Goal: Task Accomplishment & Management: Manage account settings

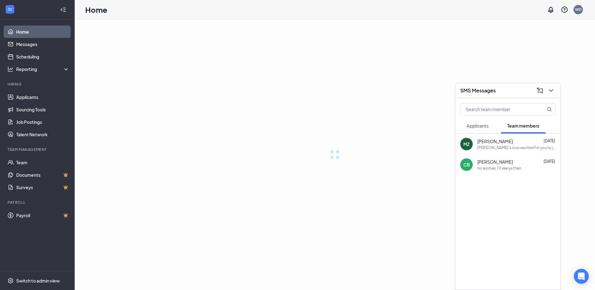
click at [478, 127] on span "Applicants" at bounding box center [477, 126] width 22 height 6
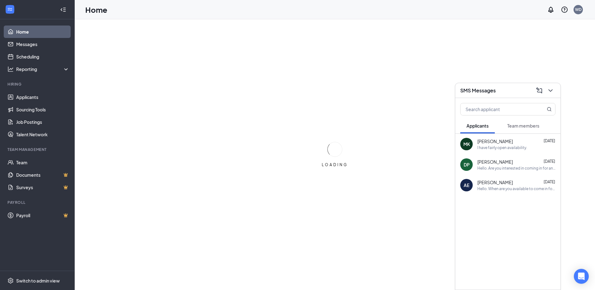
click at [487, 142] on span "[PERSON_NAME]" at bounding box center [494, 141] width 35 height 6
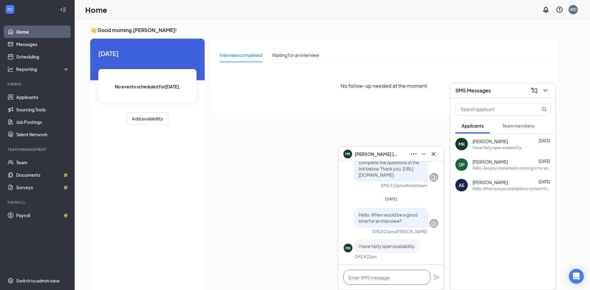
click at [380, 280] on textarea at bounding box center [387, 277] width 87 height 15
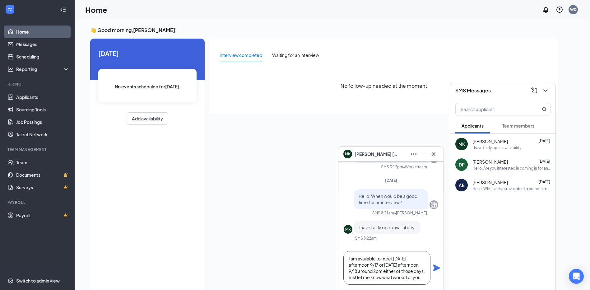
scroll to position [7, 0]
type textarea "I am available to meet [DATE] afternoon 9/17 or [DATE] afternoon 9/18 around 2p…"
click at [437, 271] on icon "Plane" at bounding box center [436, 267] width 7 height 7
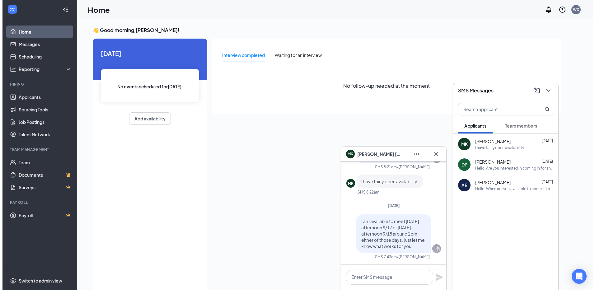
scroll to position [0, 0]
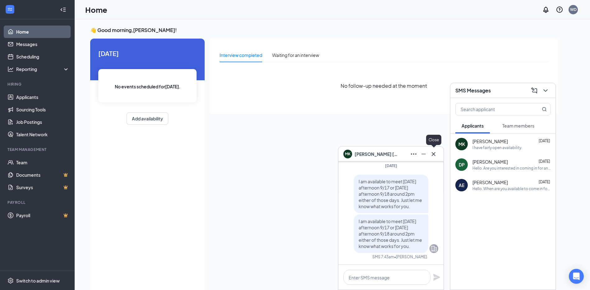
click at [434, 152] on icon "Cross" at bounding box center [433, 153] width 7 height 7
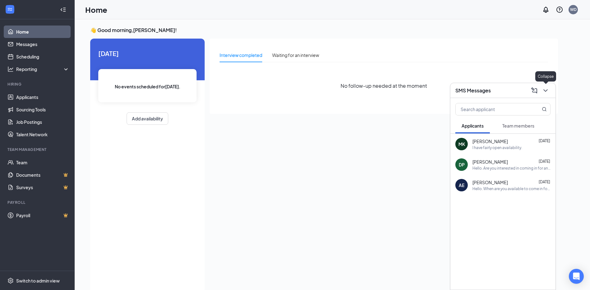
click at [543, 89] on icon "ChevronDown" at bounding box center [545, 90] width 7 height 7
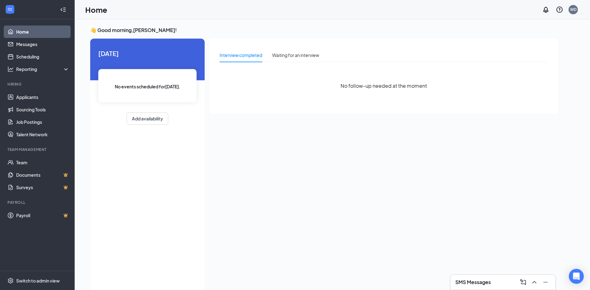
click at [48, 29] on link "Home" at bounding box center [42, 32] width 53 height 12
click at [482, 281] on h3 "SMS Messages" at bounding box center [473, 282] width 35 height 7
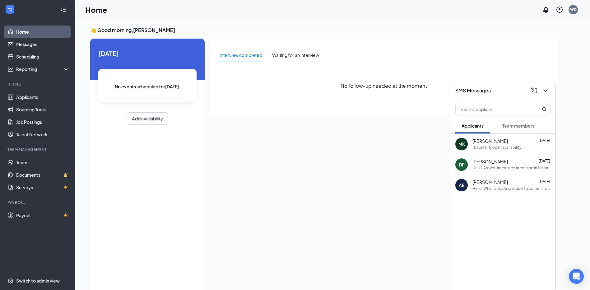
click at [53, 32] on link "Home" at bounding box center [42, 32] width 53 height 12
click at [33, 98] on link "Applicants" at bounding box center [42, 97] width 53 height 12
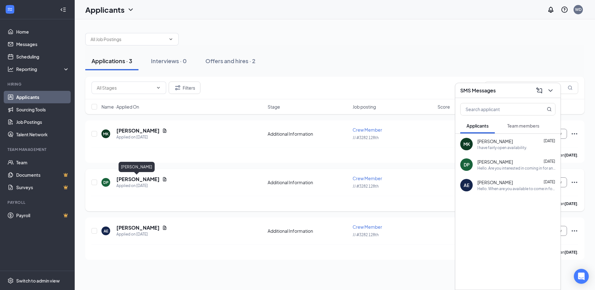
click at [123, 177] on h5 "[PERSON_NAME]" at bounding box center [137, 179] width 43 height 7
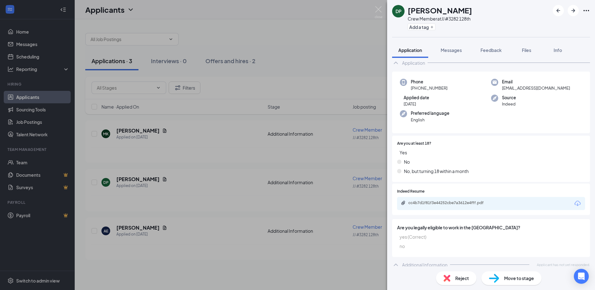
scroll to position [36, 0]
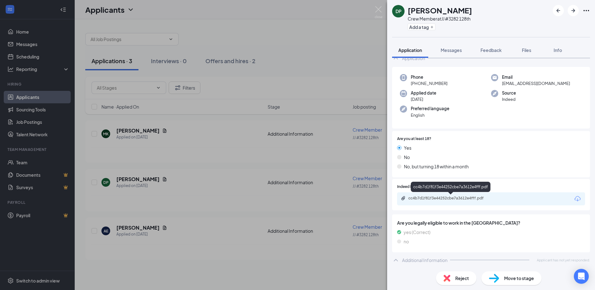
click at [443, 200] on div "cc4b7d1f81f3e44252cbe7a3612e4fff.pdf" at bounding box center [451, 198] width 87 height 5
click at [459, 49] on span "Messages" at bounding box center [451, 50] width 21 height 6
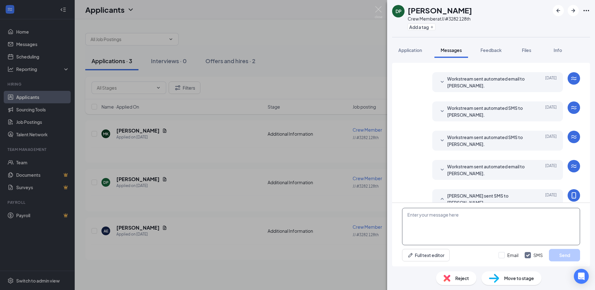
scroll to position [139, 0]
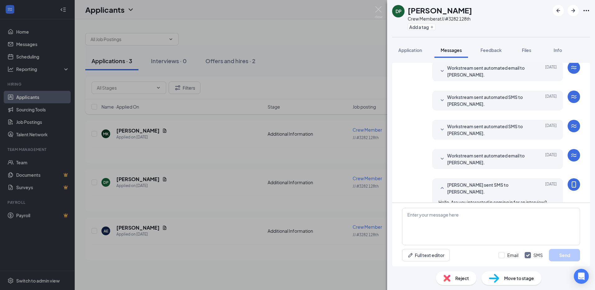
click at [338, 51] on div "DP [PERSON_NAME] Crew Member at JJ #3282 128th Add a tag Application Messages F…" at bounding box center [297, 145] width 595 height 290
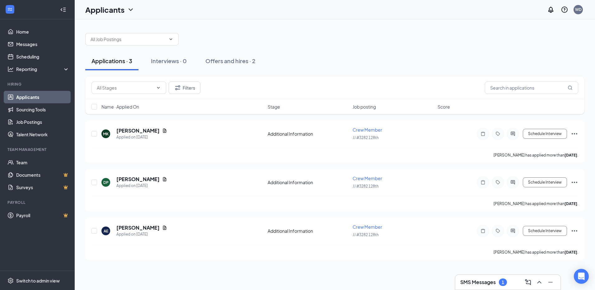
click at [467, 286] on div "SMS Messages 1" at bounding box center [483, 281] width 47 height 7
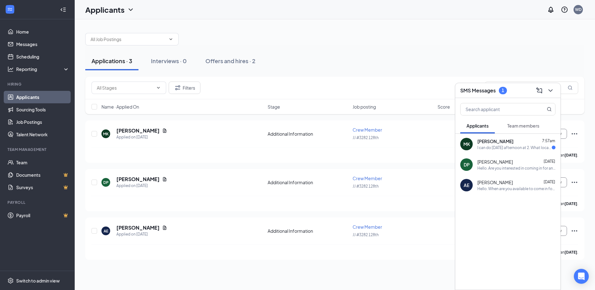
click at [495, 141] on span "[PERSON_NAME]" at bounding box center [495, 141] width 36 height 6
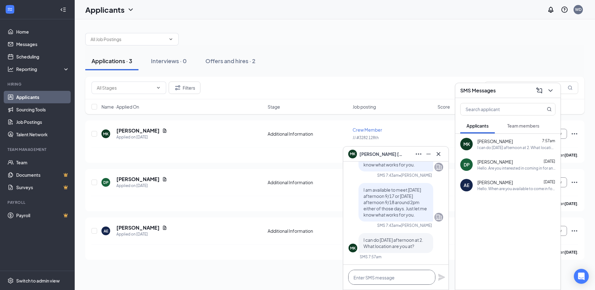
click at [379, 271] on textarea at bounding box center [391, 277] width 87 height 15
click at [376, 276] on textarea "[GEOGRAPHIC_DATA]" at bounding box center [391, 277] width 87 height 15
click at [382, 276] on textarea "[GEOGRAPHIC_DATA] in [GEOGRAPHIC_DATA]" at bounding box center [391, 277] width 87 height 15
type textarea "[GEOGRAPHIC_DATA] in [GEOGRAPHIC_DATA]"
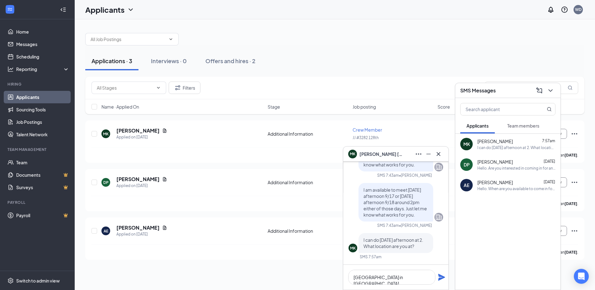
click at [439, 279] on icon "Plane" at bounding box center [441, 277] width 7 height 7
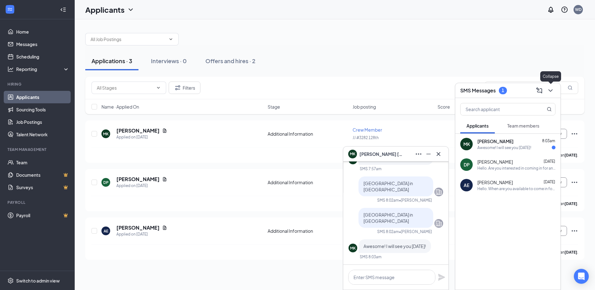
click at [549, 90] on icon "ChevronDown" at bounding box center [550, 90] width 4 height 2
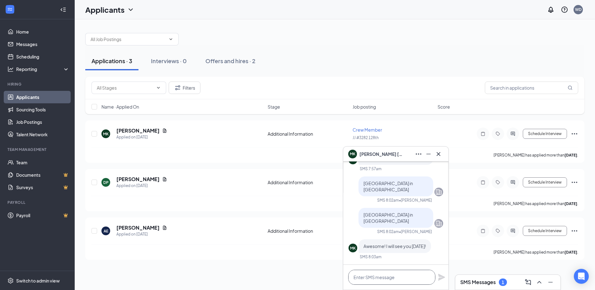
click at [404, 275] on textarea at bounding box center [391, 277] width 87 height 15
click at [440, 156] on icon "Cross" at bounding box center [439, 154] width 4 height 4
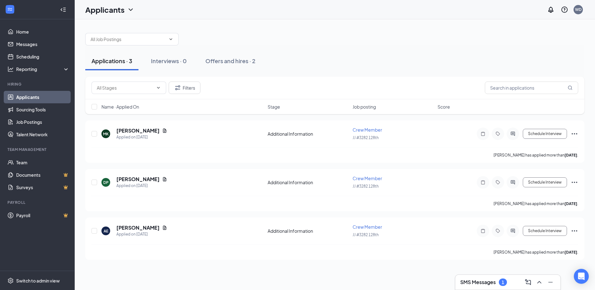
click at [462, 280] on h3 "SMS Messages" at bounding box center [477, 282] width 35 height 7
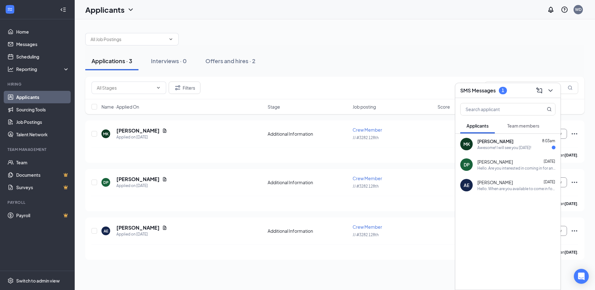
click at [479, 146] on div "Awesome! I will see you [DATE]!" at bounding box center [504, 147] width 54 height 5
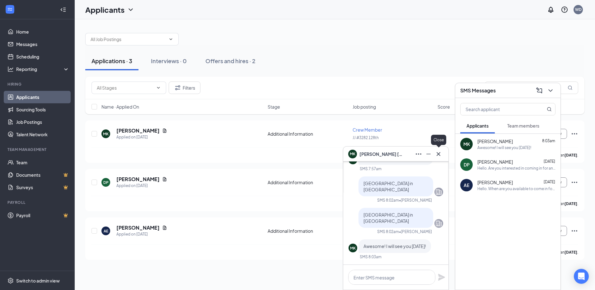
click at [441, 154] on icon "Cross" at bounding box center [438, 153] width 7 height 7
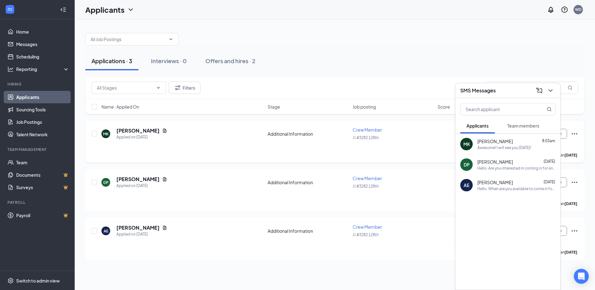
click at [194, 152] on div "[PERSON_NAME] has applied more than [DATE] ." at bounding box center [334, 155] width 487 height 16
click at [138, 132] on h5 "[PERSON_NAME]" at bounding box center [137, 130] width 43 height 7
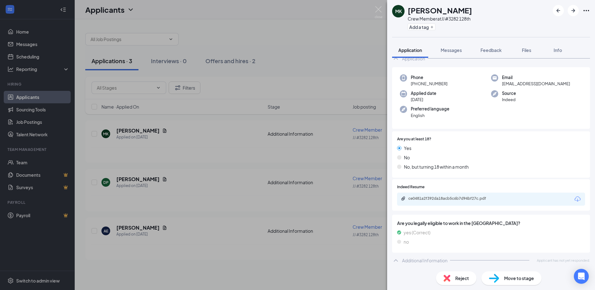
scroll to position [36, 0]
click at [525, 277] on span "Move to stage" at bounding box center [519, 278] width 30 height 7
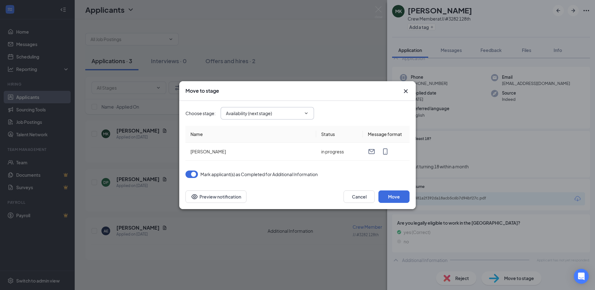
click at [265, 115] on input "Availability (next stage)" at bounding box center [263, 113] width 75 height 7
click at [255, 181] on div "Onsite Interview" at bounding box center [247, 179] width 33 height 7
type input "Onsite Interview"
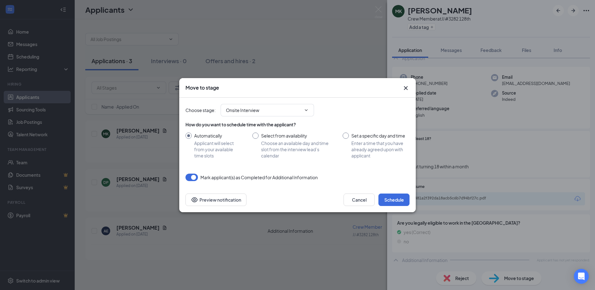
click at [376, 136] on input "Set a specific day and time Enter a time that you have already agreed upon with…" at bounding box center [376, 146] width 67 height 26
radio input "true"
radio input "false"
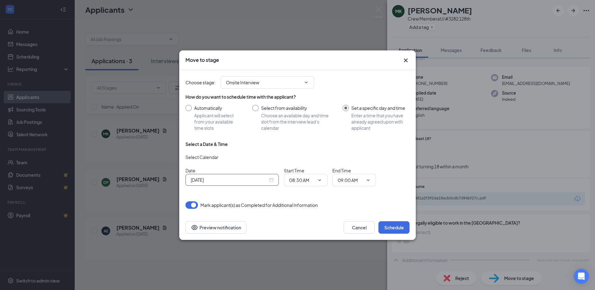
click at [266, 182] on input "[DATE]" at bounding box center [229, 179] width 77 height 7
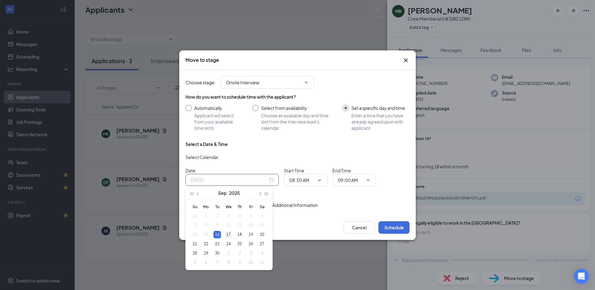
type input "[DATE]"
click at [227, 237] on div "17" at bounding box center [228, 234] width 7 height 7
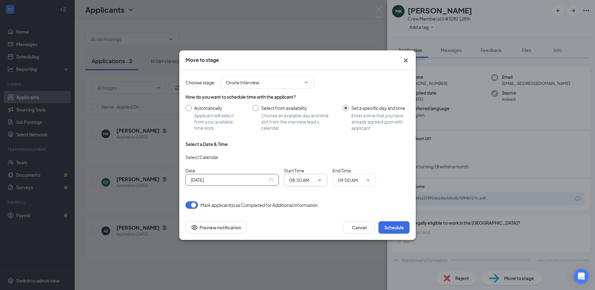
click at [314, 180] on input "08:30 AM" at bounding box center [302, 180] width 26 height 7
click at [310, 147] on div "02:00 PM" at bounding box center [311, 144] width 44 height 14
type input "02:00 PM"
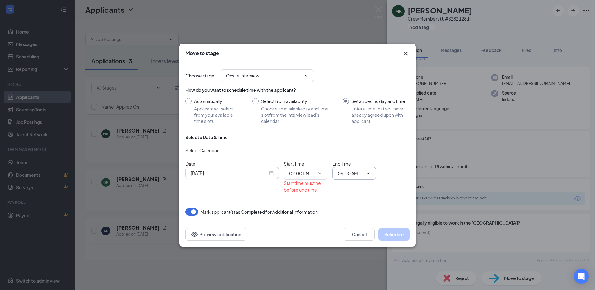
click at [348, 174] on input "09:00 AM" at bounding box center [351, 173] width 26 height 7
click at [359, 122] on div "02:15 PM" at bounding box center [352, 120] width 18 height 7
type input "02:15 PM"
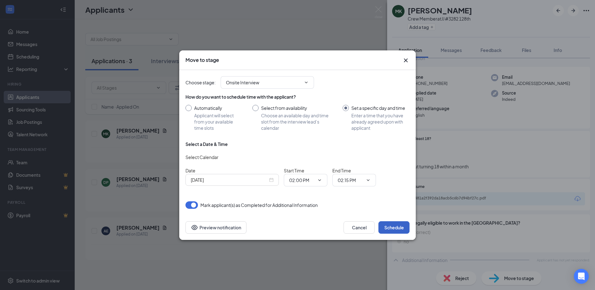
click at [395, 227] on button "Schedule" at bounding box center [393, 227] width 31 height 12
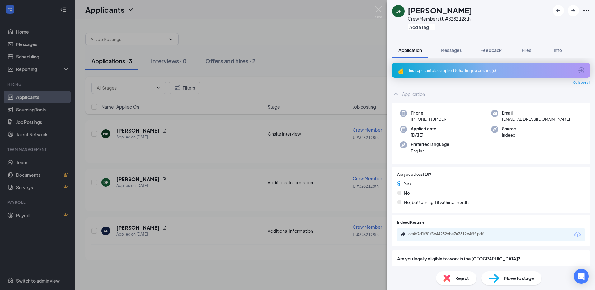
click at [347, 51] on div "DP [PERSON_NAME] Crew Member at JJ #3282 128th Add a tag Application Messages F…" at bounding box center [297, 145] width 595 height 290
